Goal: Use online tool/utility

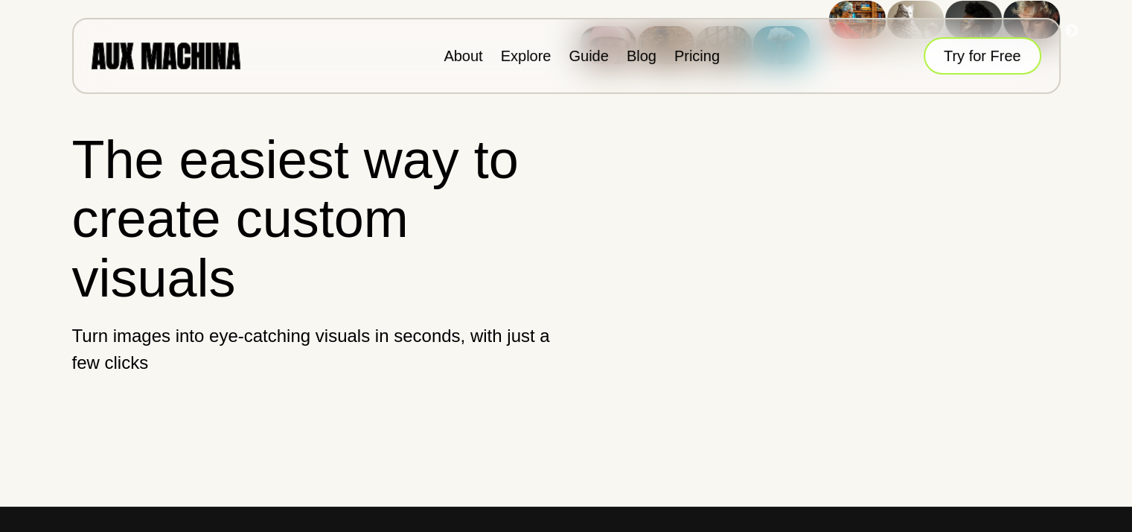
click at [975, 56] on button "Try for Free" at bounding box center [983, 55] width 118 height 37
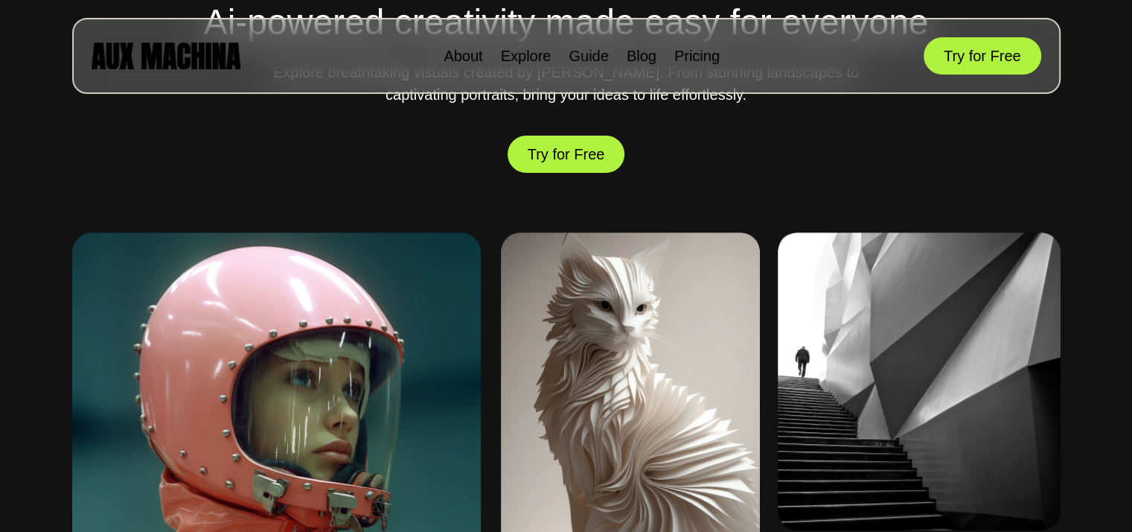
scroll to position [556, 0]
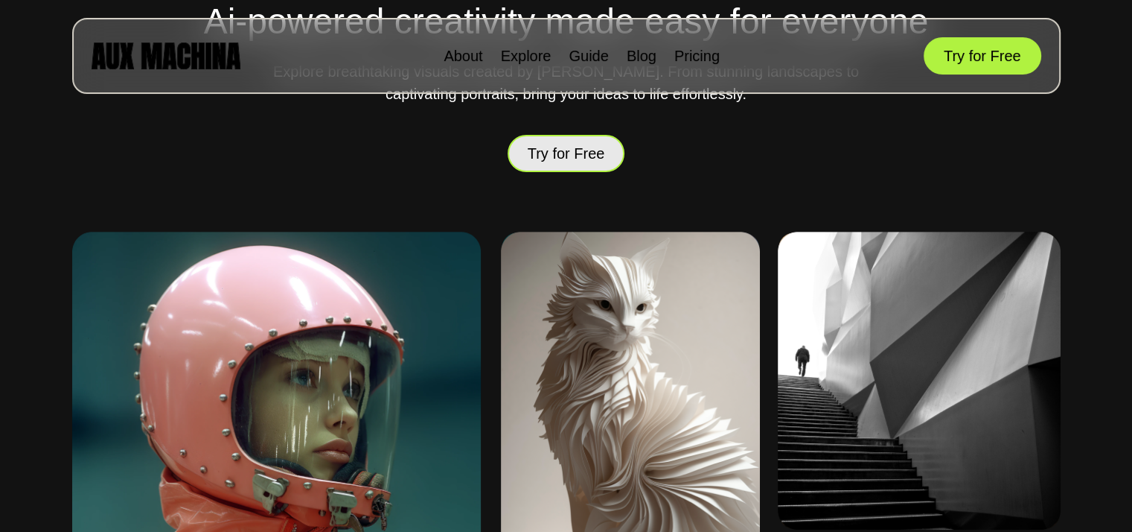
click at [564, 154] on button "Try for Free" at bounding box center [567, 153] width 118 height 37
click at [563, 150] on button "Try for Free" at bounding box center [567, 153] width 118 height 37
click at [563, 150] on button "Try for Free" at bounding box center [567, 154] width 118 height 38
click at [563, 150] on button "Try for Free" at bounding box center [567, 153] width 118 height 37
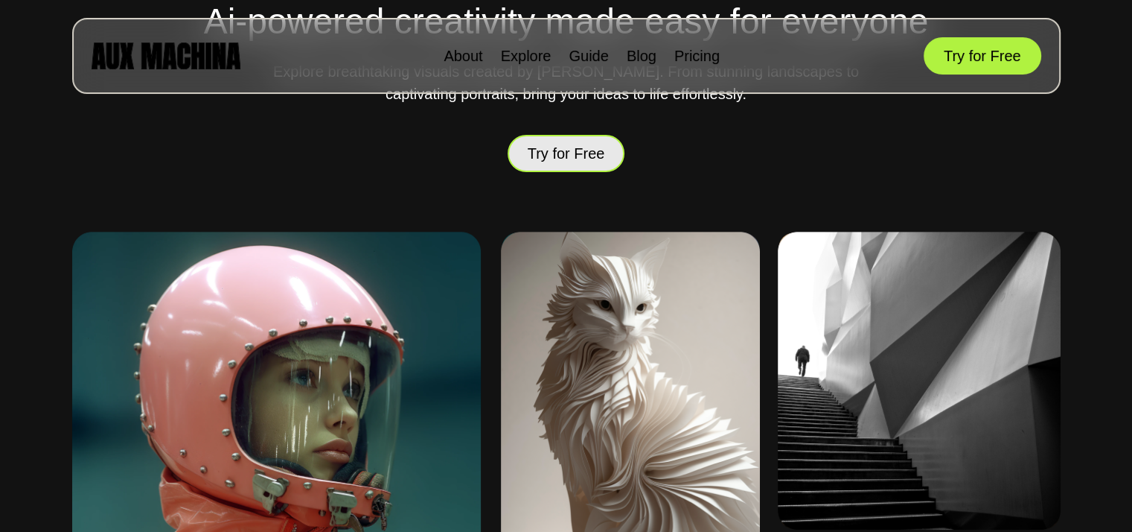
click at [561, 150] on button "Try for Free" at bounding box center [567, 153] width 118 height 38
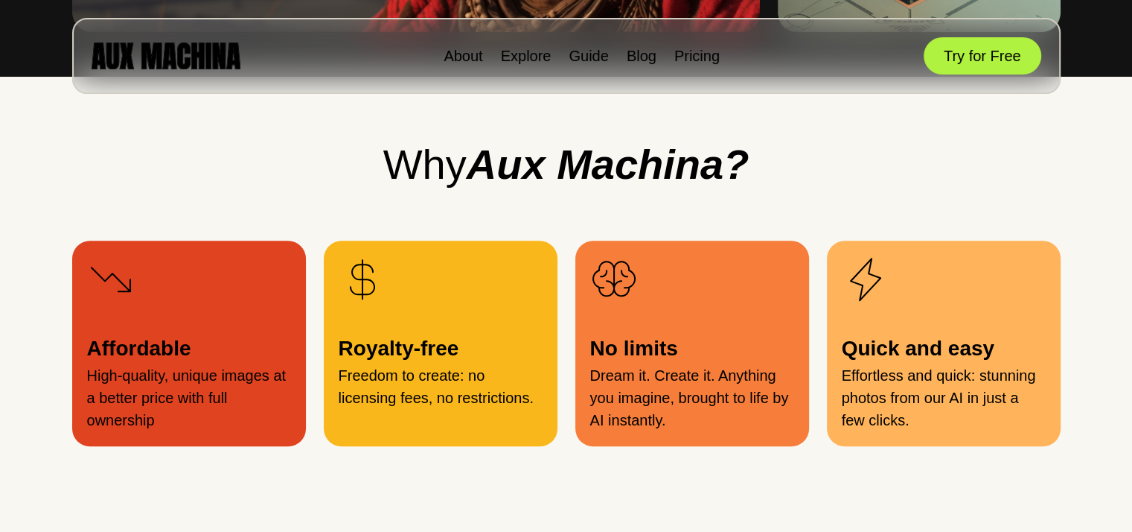
scroll to position [1469, 0]
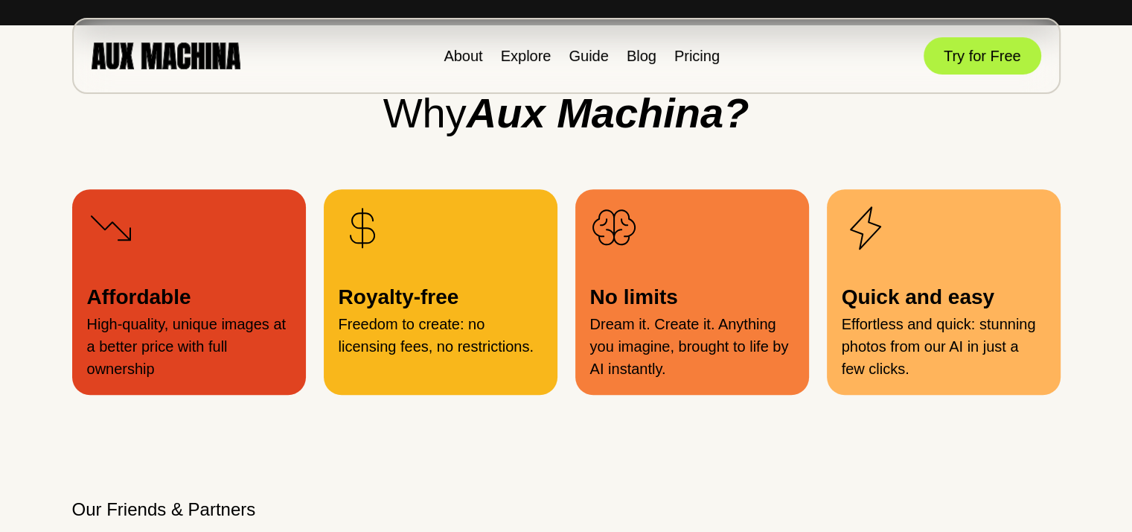
scroll to position [1497, 0]
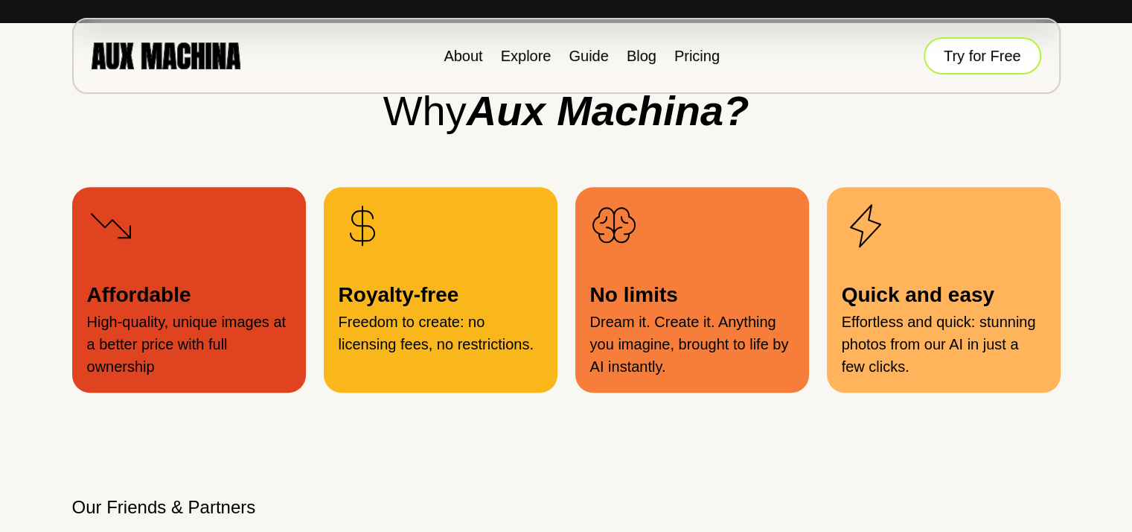
click at [981, 62] on button "Try for Free" at bounding box center [983, 55] width 118 height 37
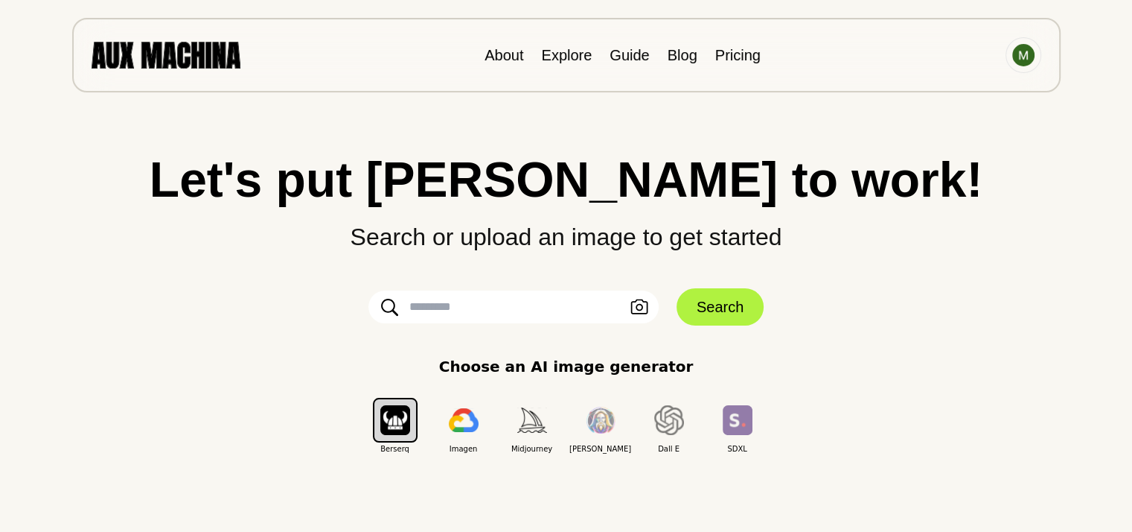
click at [534, 309] on input "text" at bounding box center [514, 306] width 290 height 33
type input "**********"
click button "Search" at bounding box center [720, 306] width 87 height 37
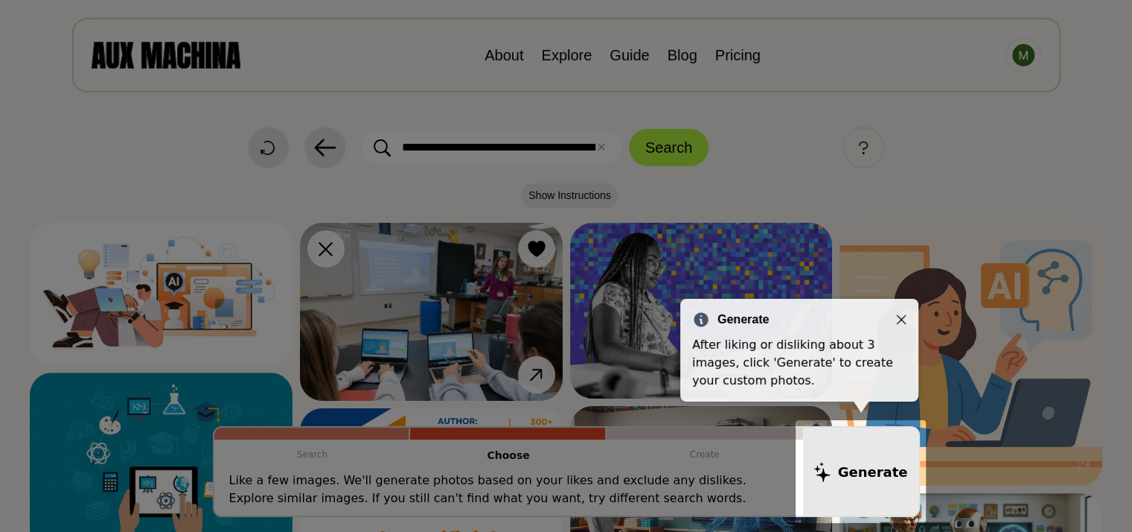
click at [903, 320] on icon "Close" at bounding box center [901, 319] width 10 height 10
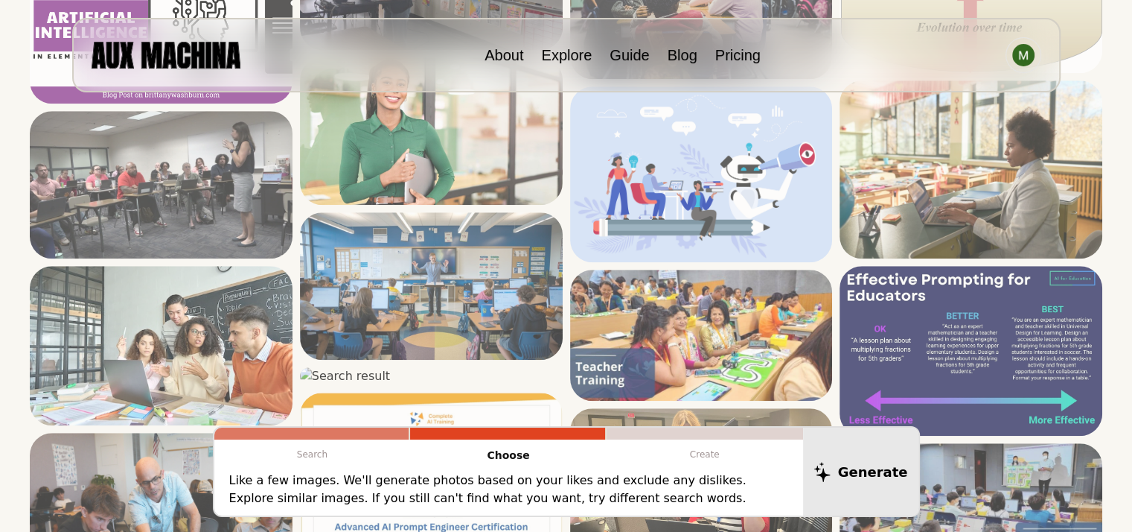
scroll to position [1109, 0]
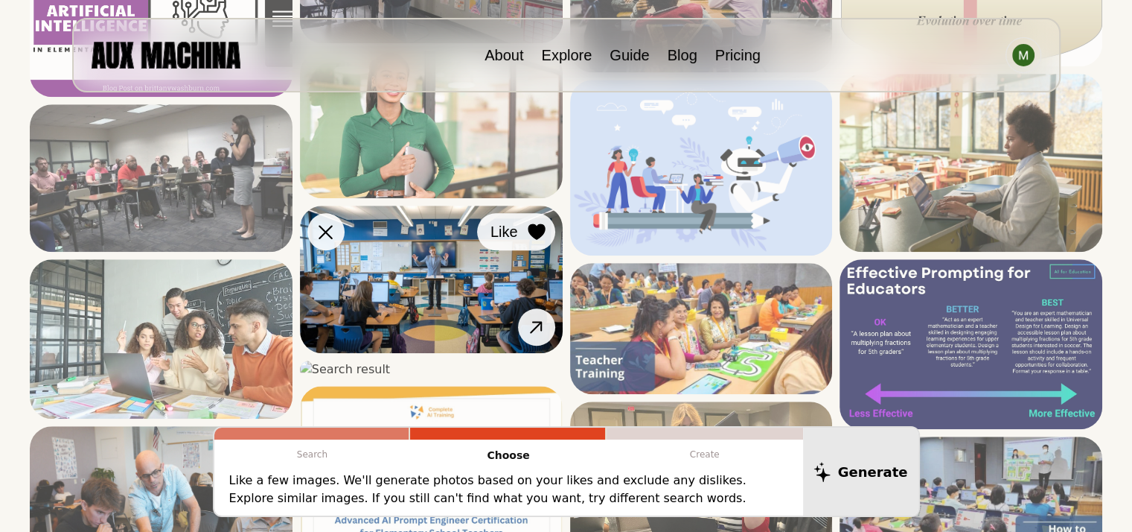
click at [532, 235] on icon at bounding box center [537, 231] width 18 height 16
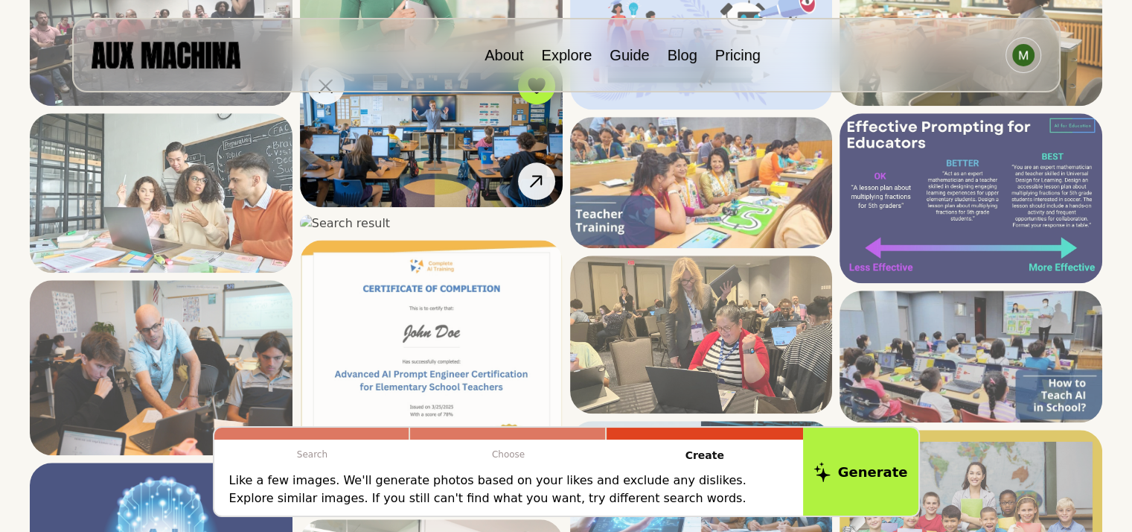
scroll to position [1257, 0]
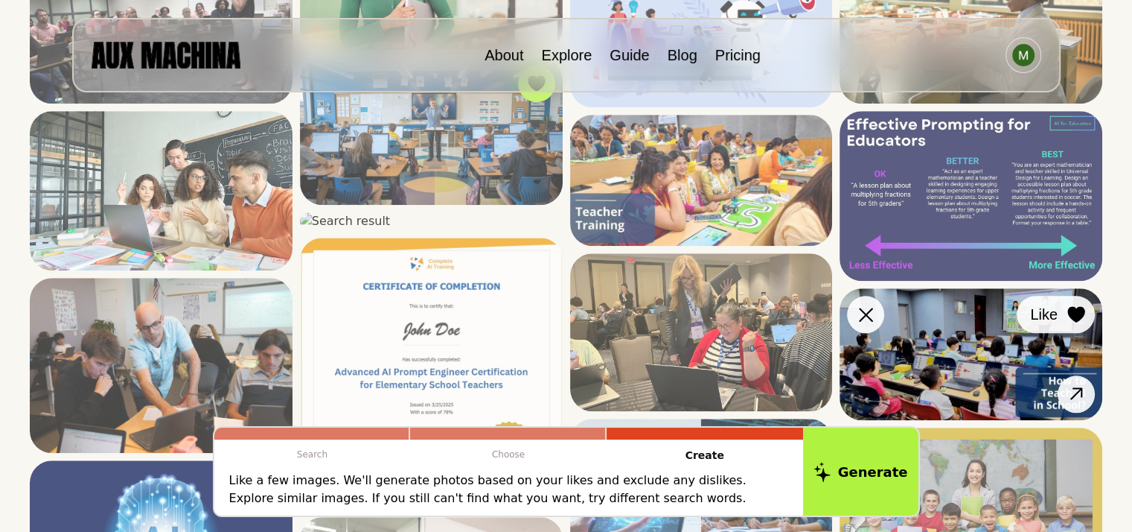
click at [1055, 307] on span "Like" at bounding box center [1044, 314] width 28 height 22
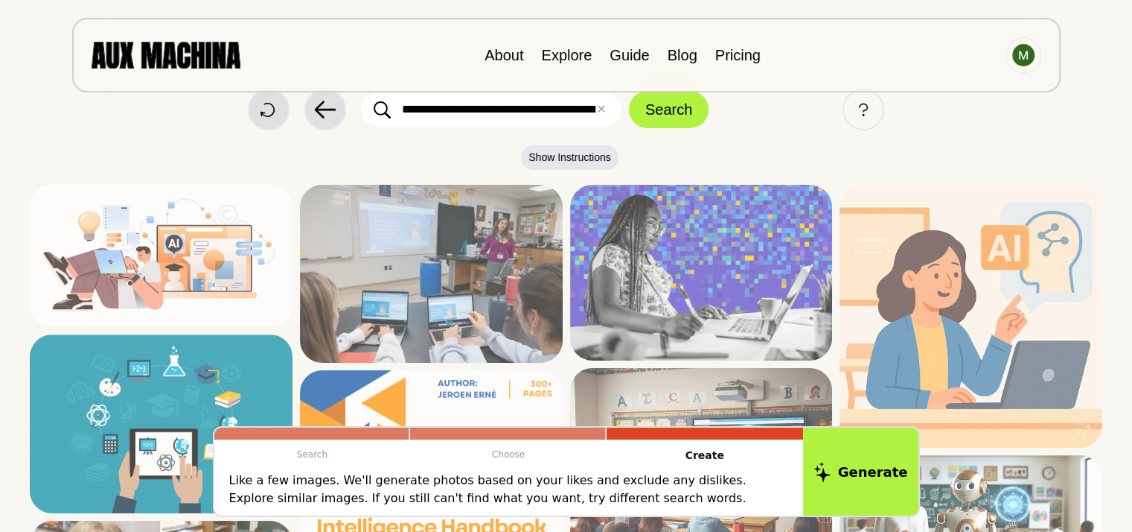
scroll to position [25, 0]
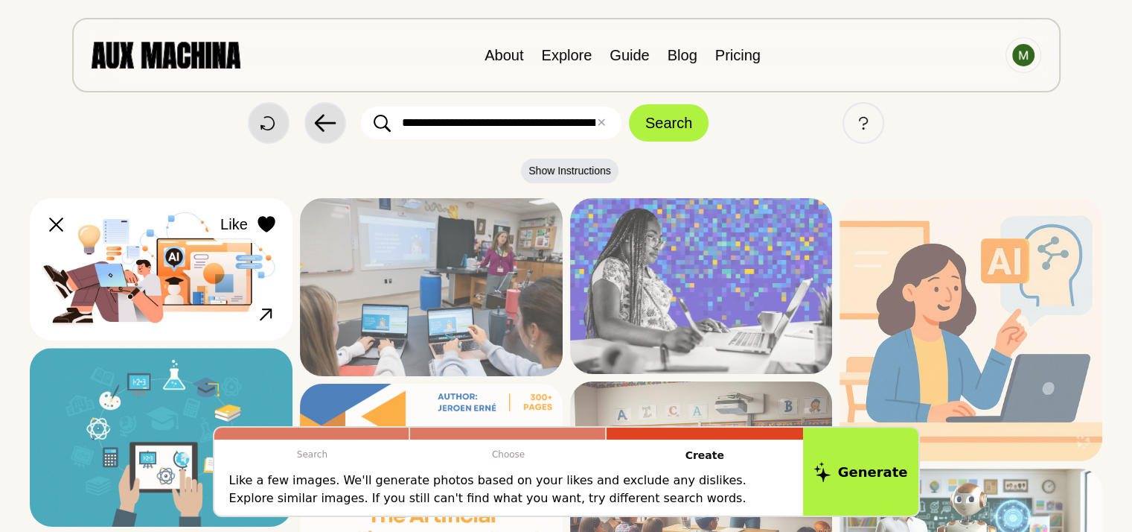
click at [246, 218] on span "Like" at bounding box center [234, 224] width 28 height 22
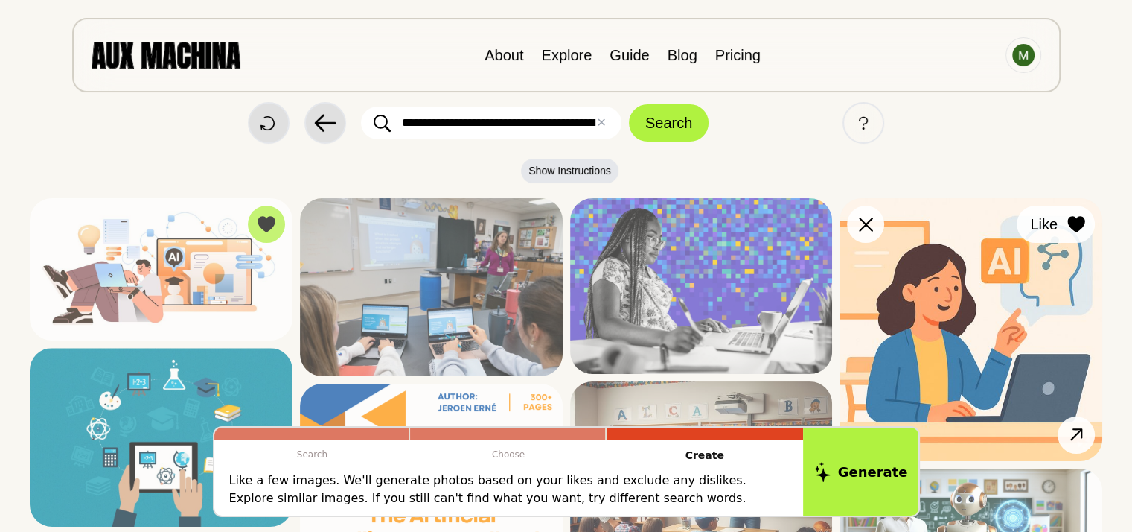
click at [1042, 226] on span "Like" at bounding box center [1044, 224] width 28 height 22
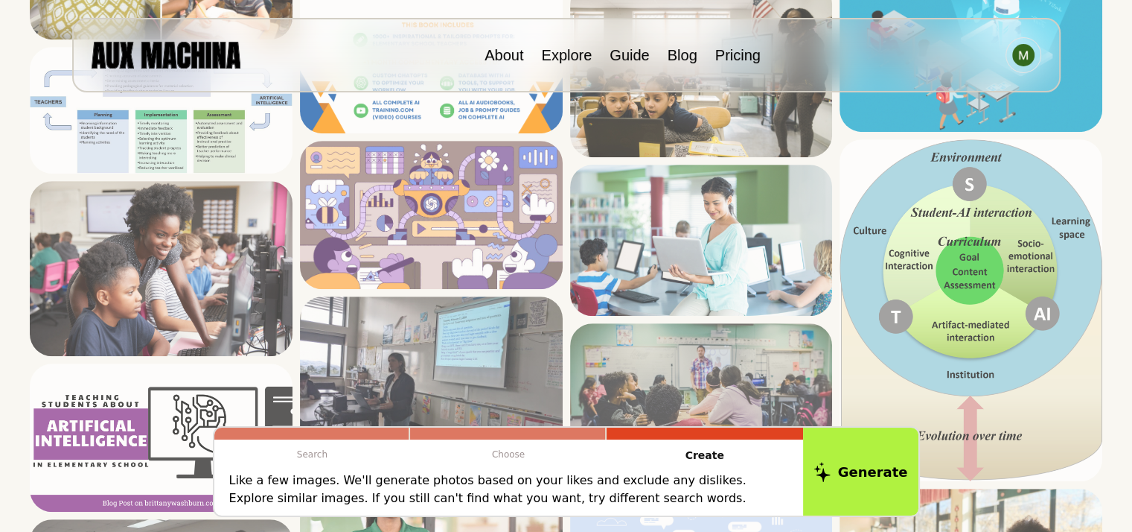
scroll to position [695, 0]
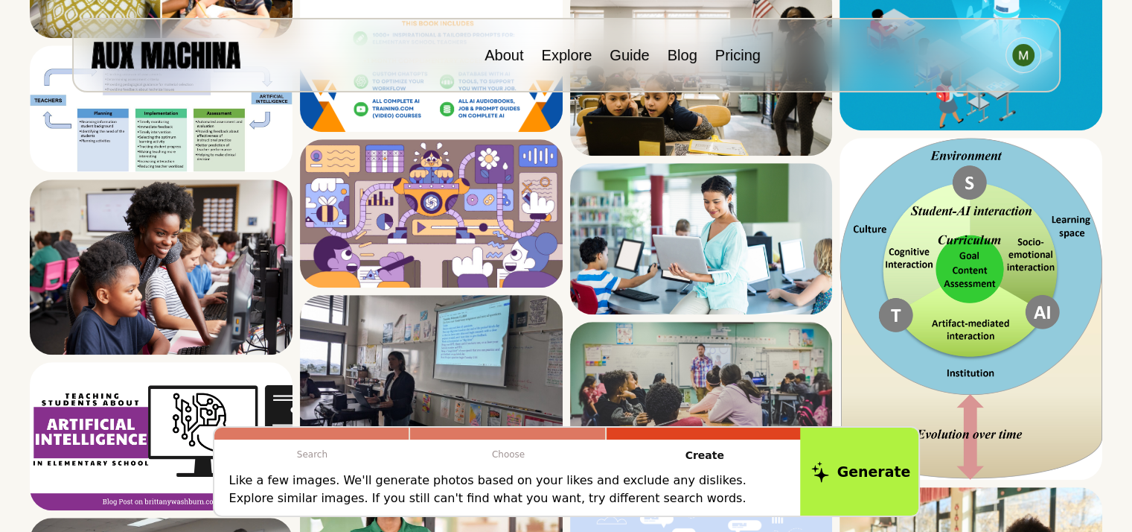
click at [876, 480] on button "Generate" at bounding box center [860, 471] width 121 height 92
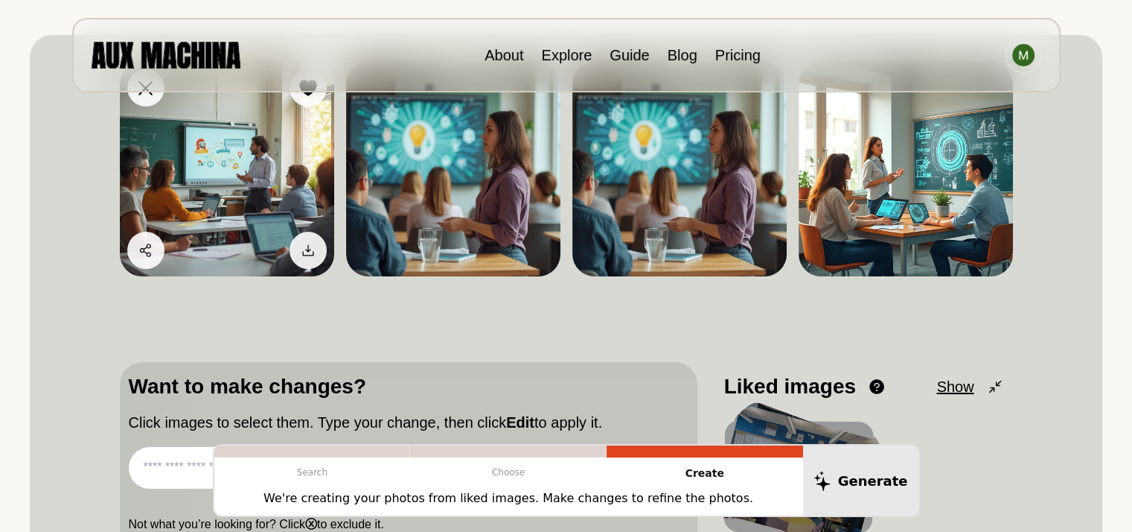
scroll to position [173, 0]
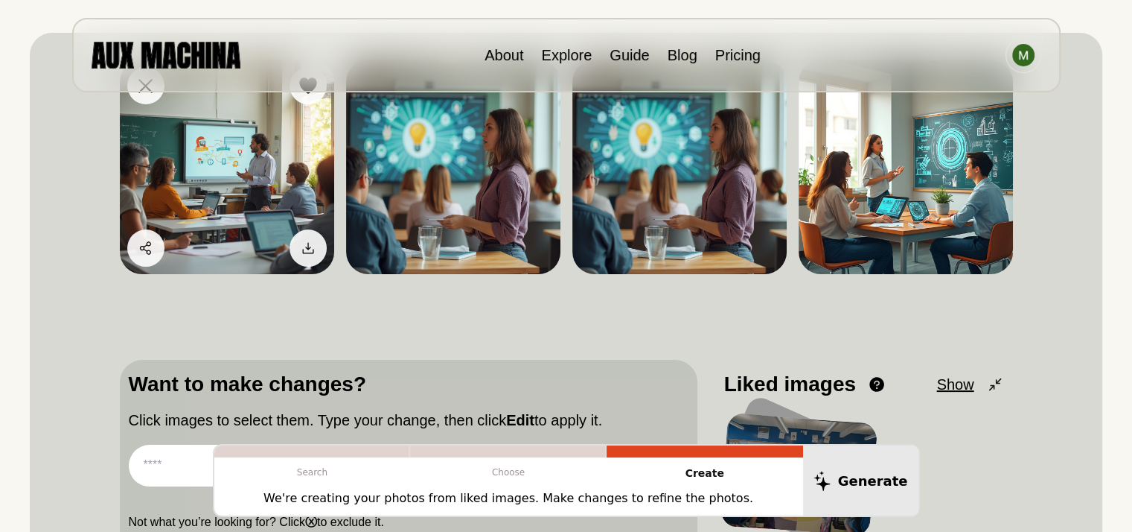
click at [212, 184] on img at bounding box center [227, 167] width 214 height 214
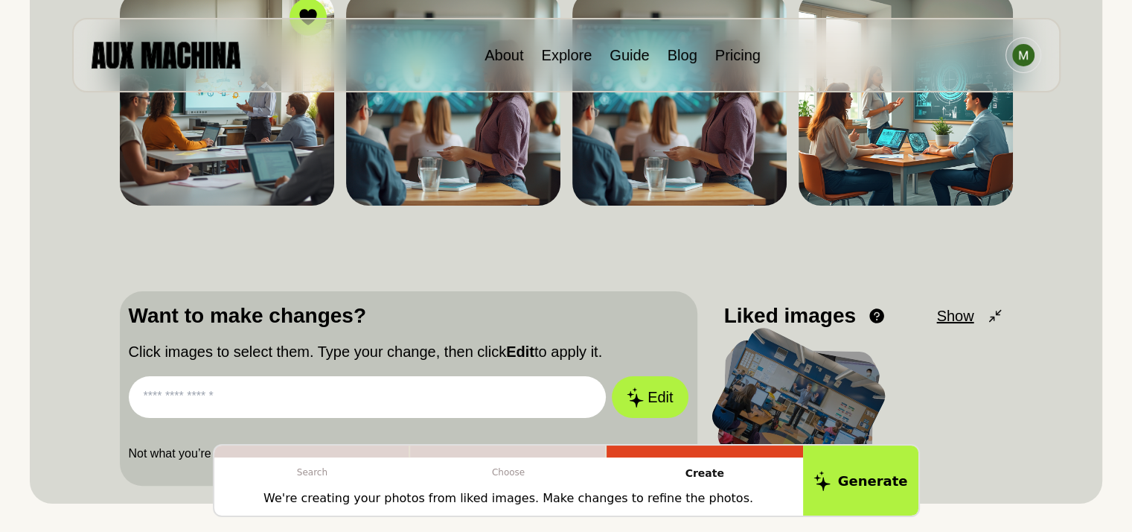
scroll to position [256, 0]
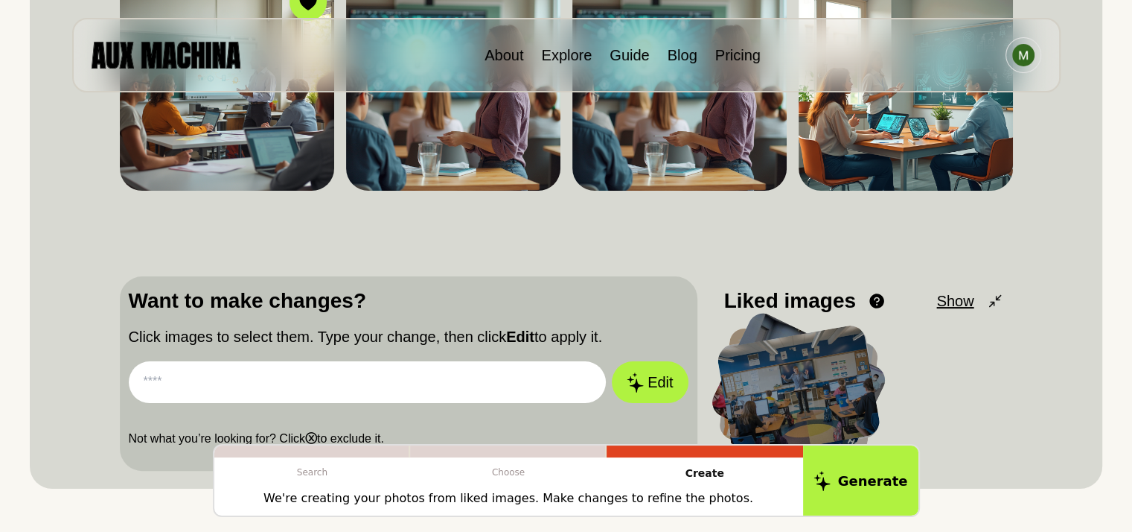
click at [247, 376] on input "text" at bounding box center [368, 382] width 478 height 42
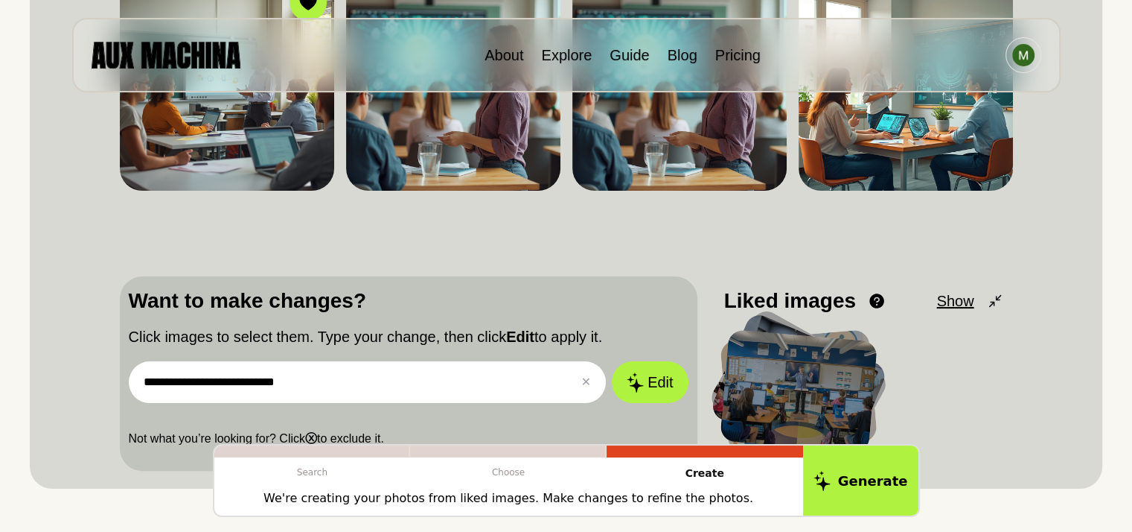
type input "**********"
click at [612, 361] on button "Edit" at bounding box center [650, 382] width 76 height 42
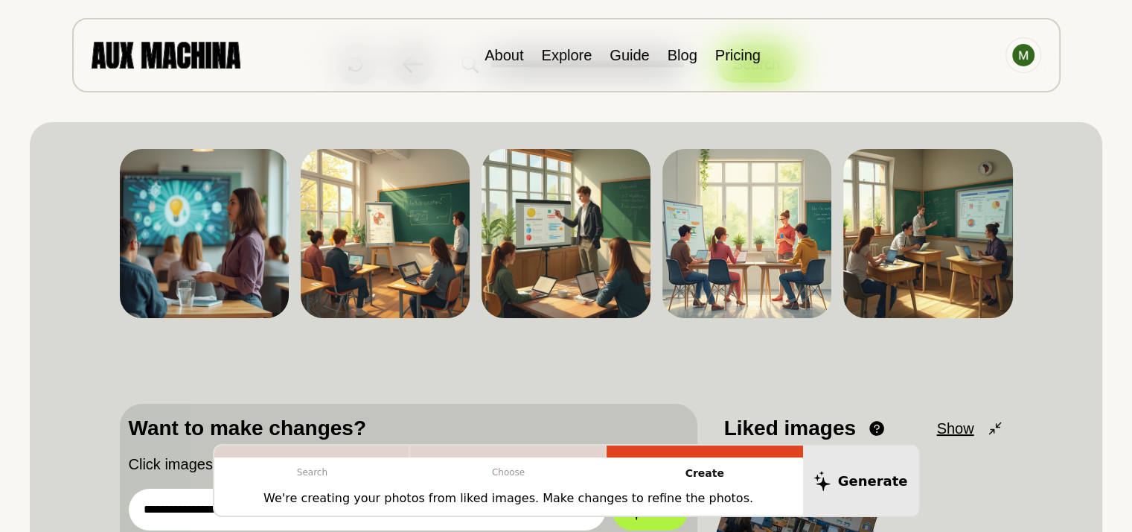
scroll to position [82, 0]
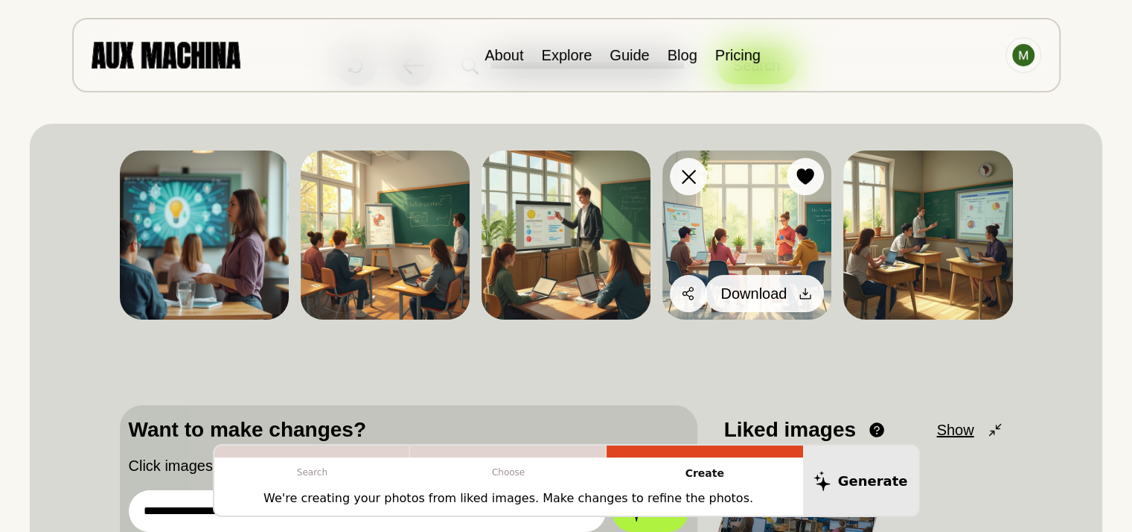
click at [795, 296] on div at bounding box center [805, 293] width 22 height 22
click at [753, 295] on span "Download" at bounding box center [754, 293] width 66 height 22
click at [806, 293] on icon at bounding box center [805, 293] width 11 height 11
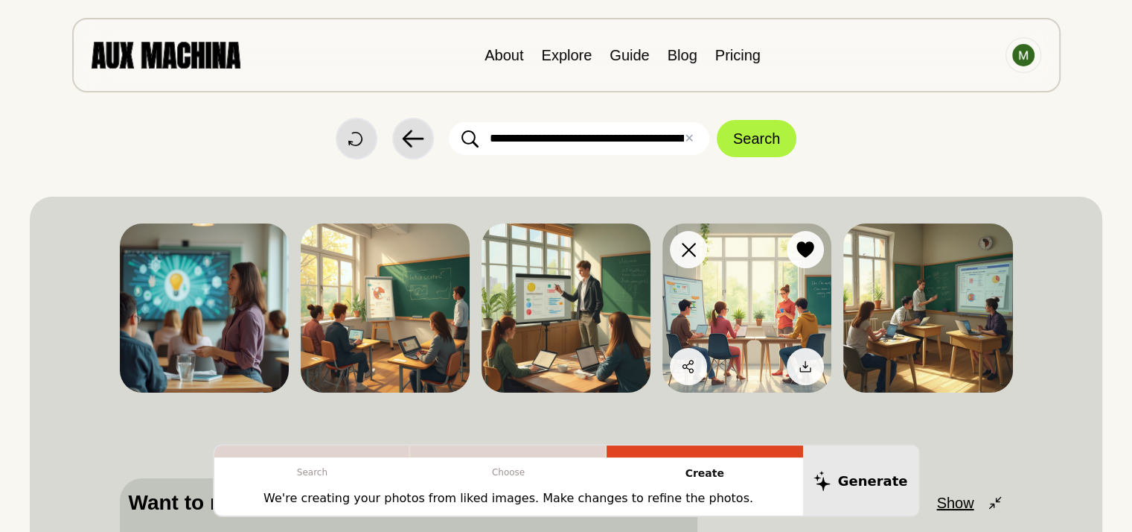
scroll to position [6, 0]
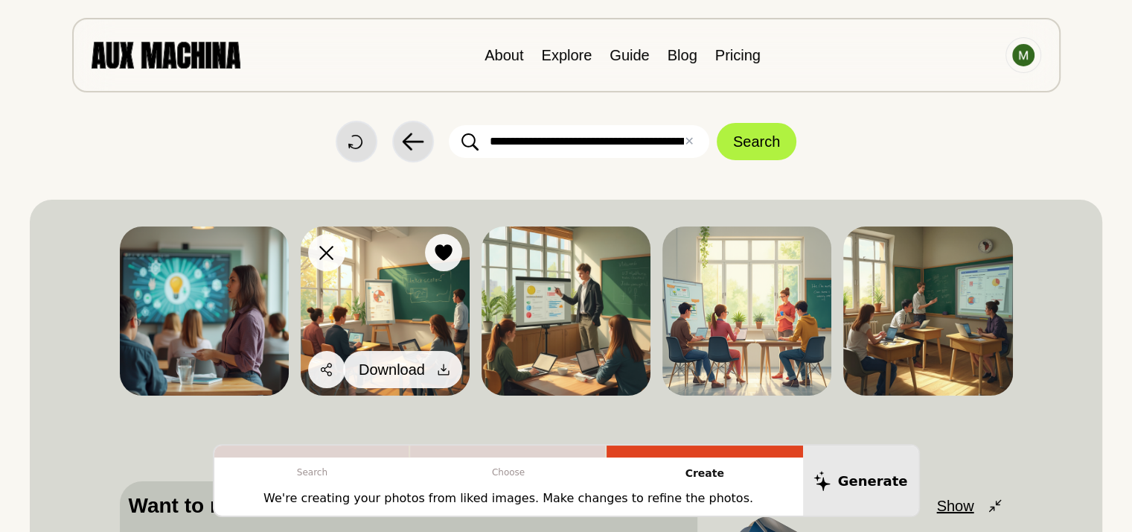
click at [441, 368] on icon at bounding box center [443, 369] width 11 height 11
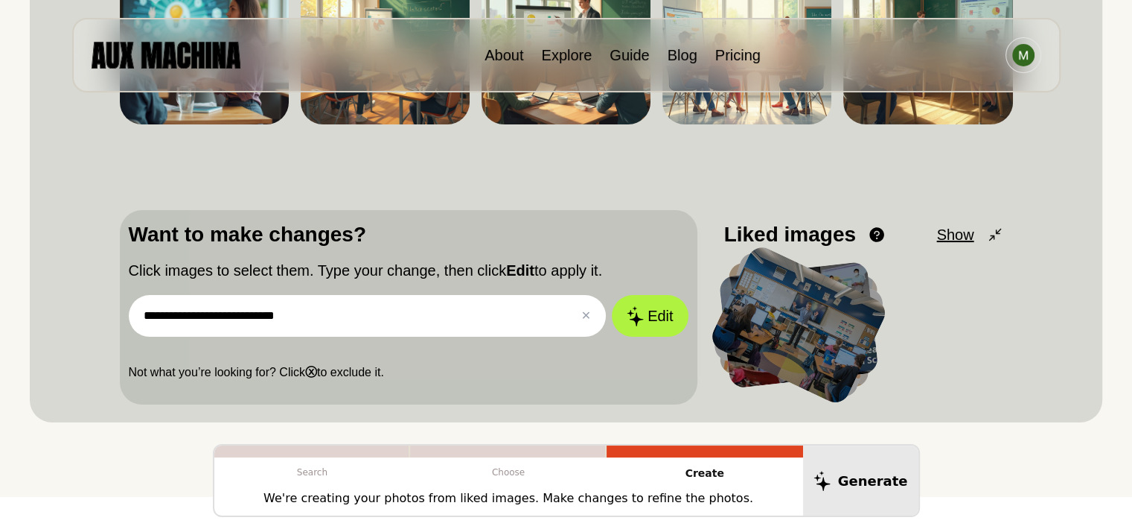
scroll to position [283, 0]
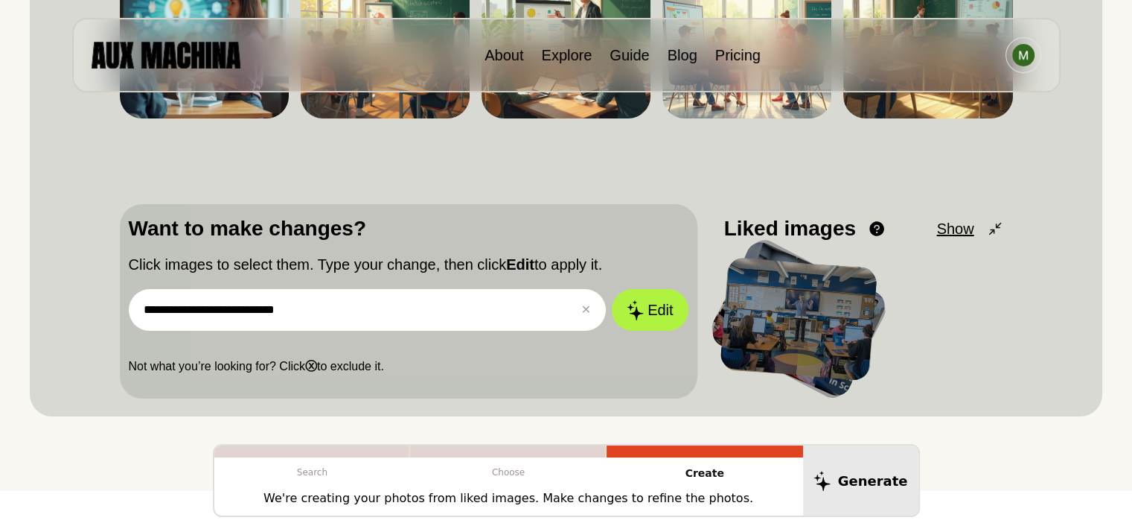
click at [813, 331] on div at bounding box center [798, 319] width 159 height 124
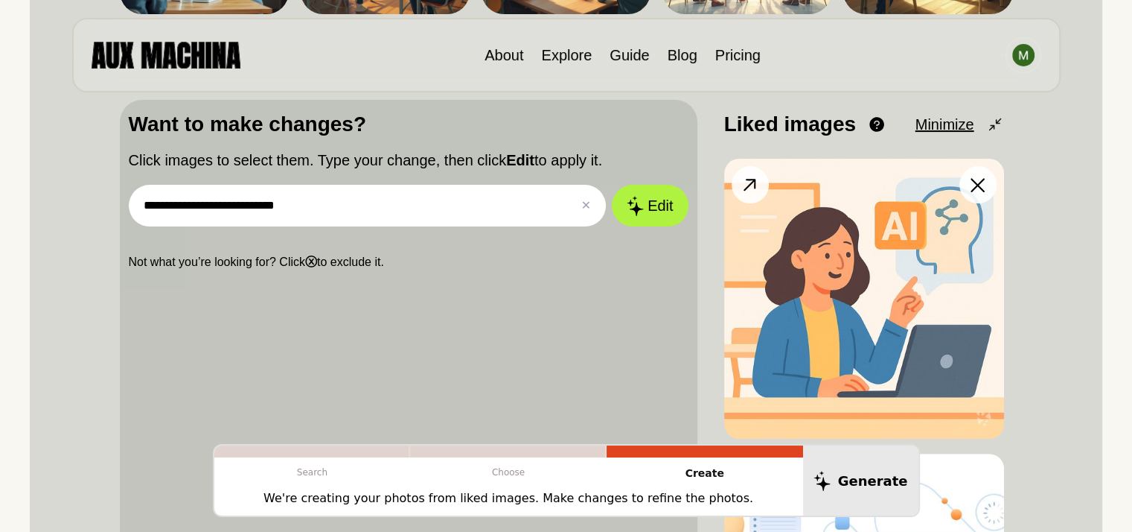
scroll to position [410, 0]
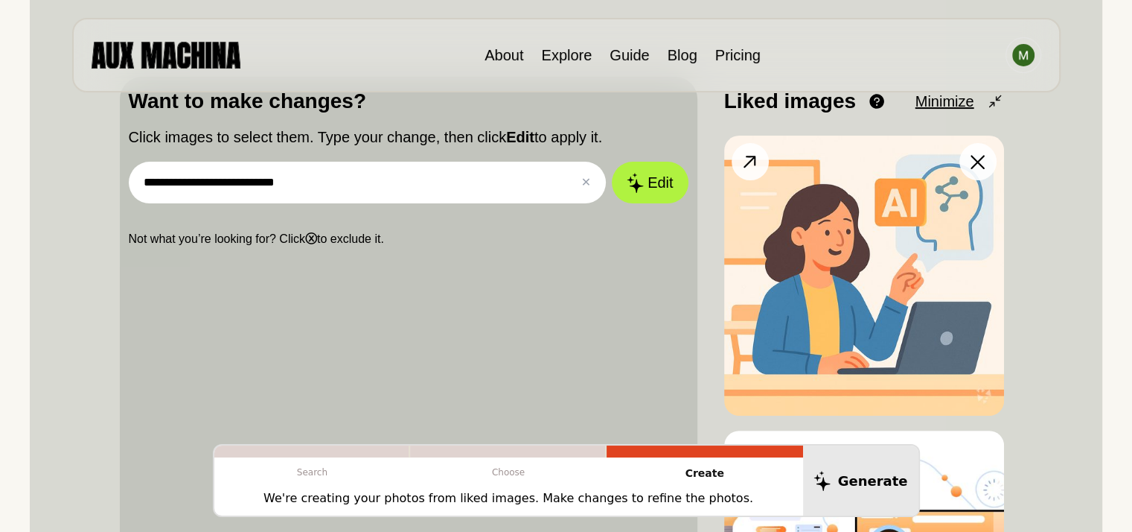
click at [841, 273] on img at bounding box center [864, 275] width 280 height 280
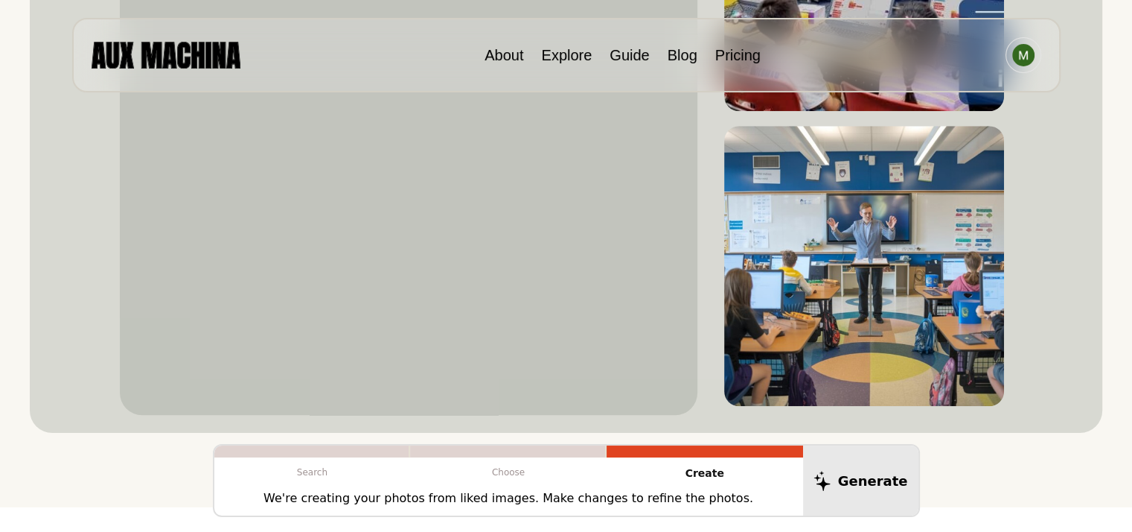
scroll to position [1304, 0]
